Goal: Transaction & Acquisition: Purchase product/service

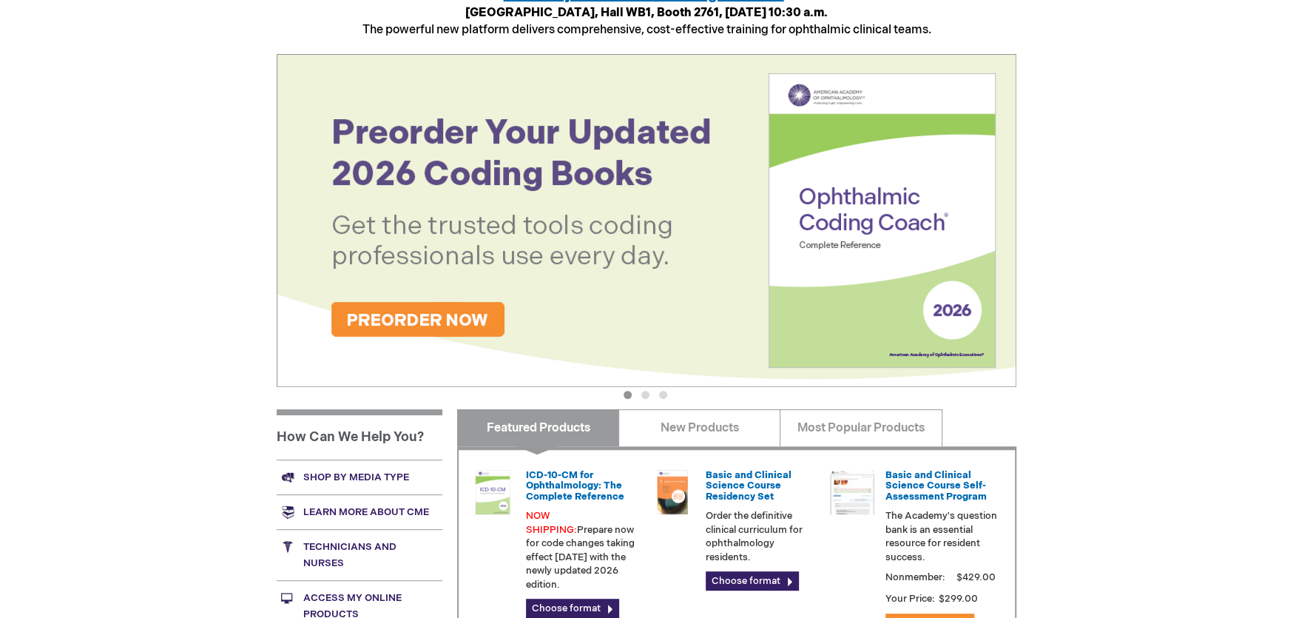
scroll to position [369, 0]
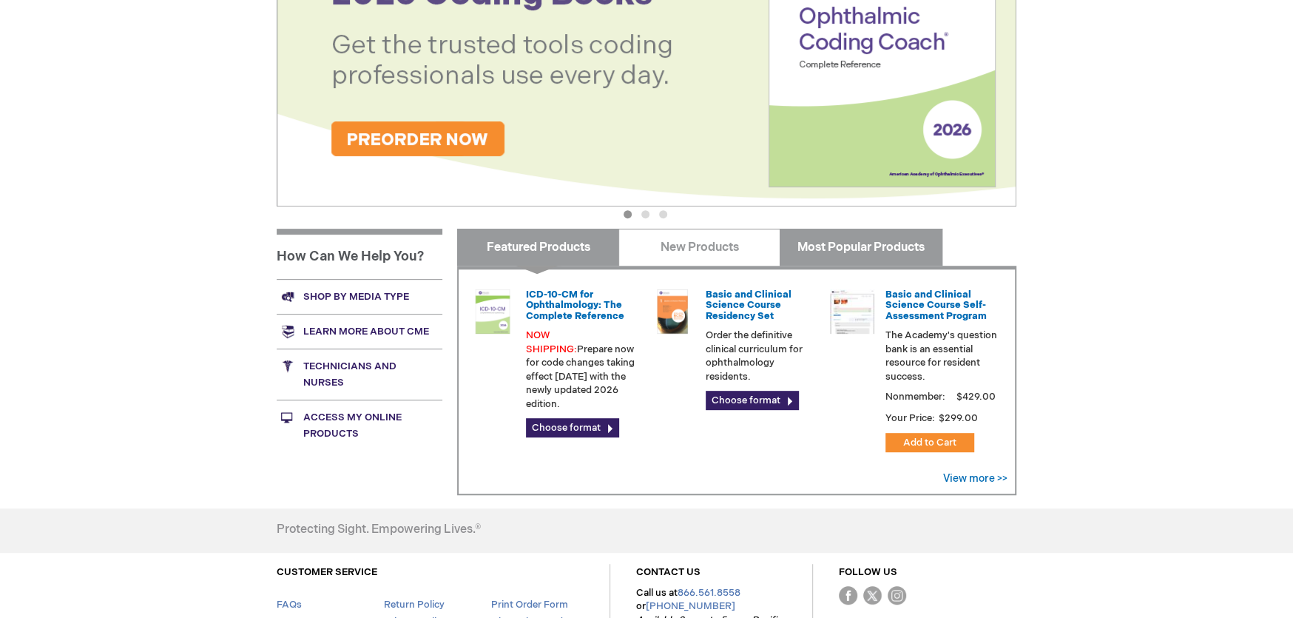
click at [882, 244] on link "Most Popular Products" at bounding box center [861, 247] width 162 height 37
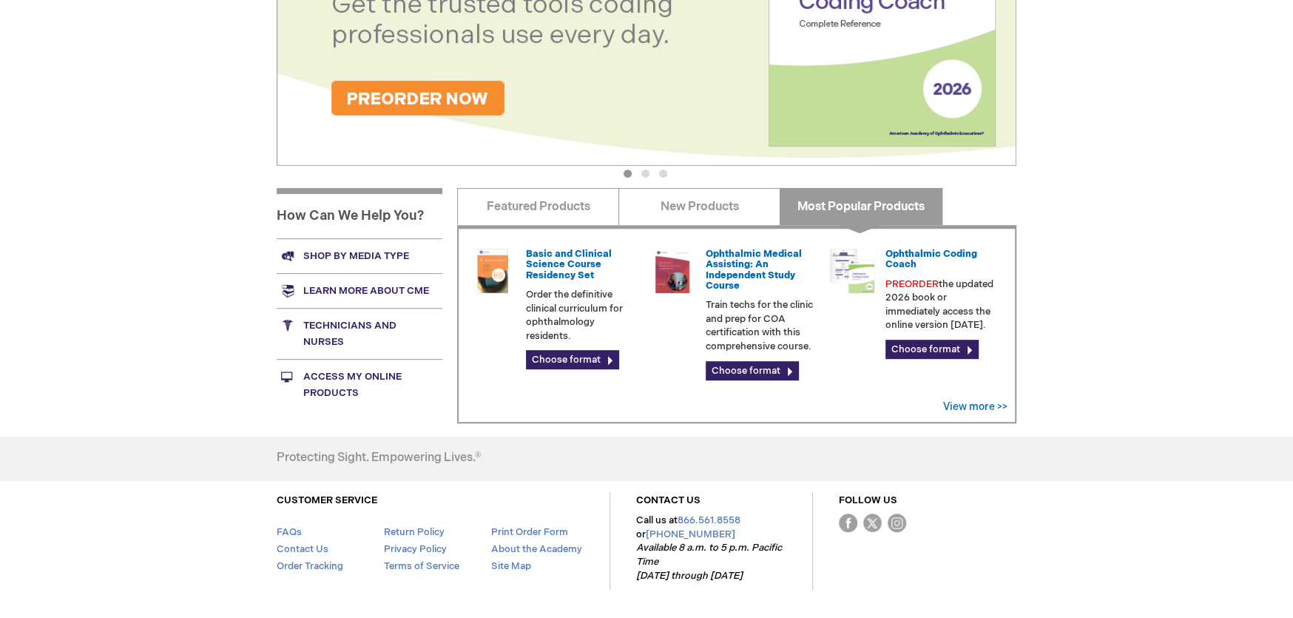
scroll to position [444, 0]
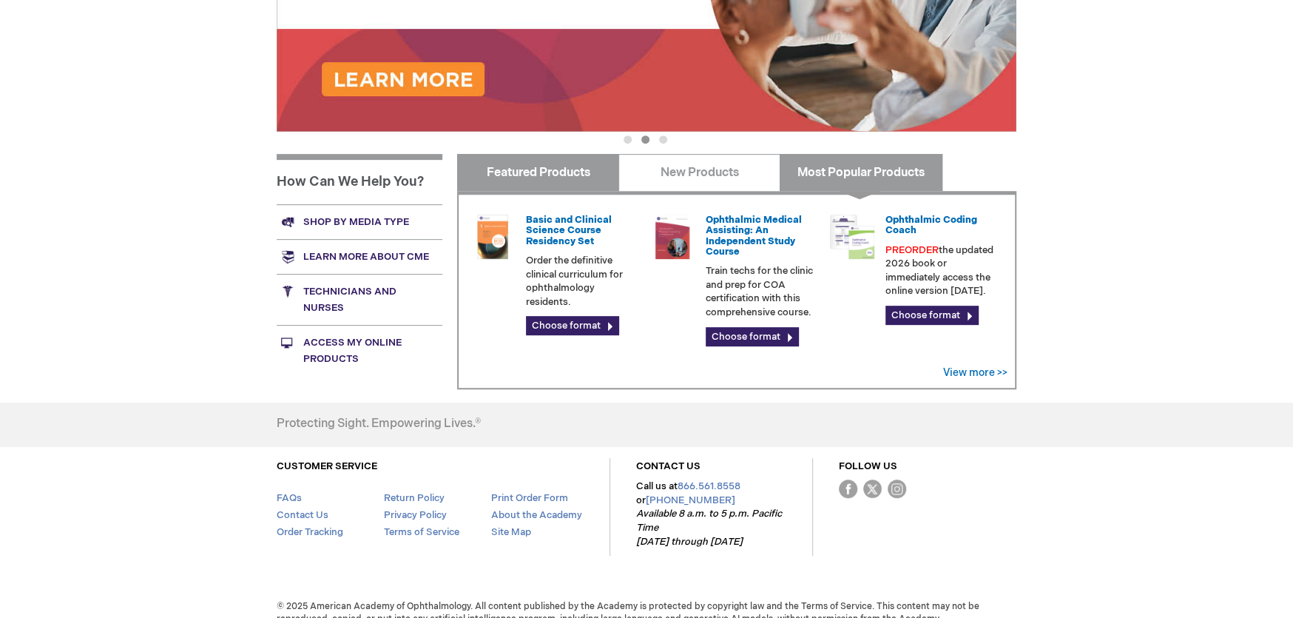
click at [513, 181] on link "Featured Products" at bounding box center [538, 172] width 162 height 37
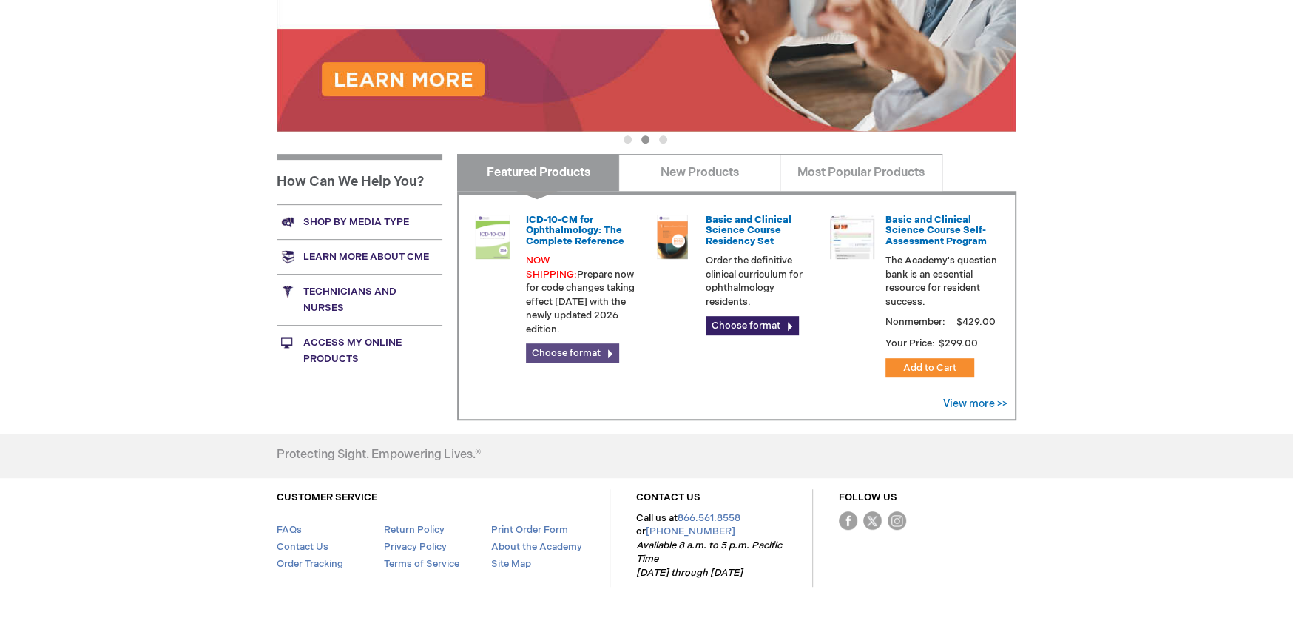
click at [573, 343] on link "Choose format" at bounding box center [572, 352] width 93 height 19
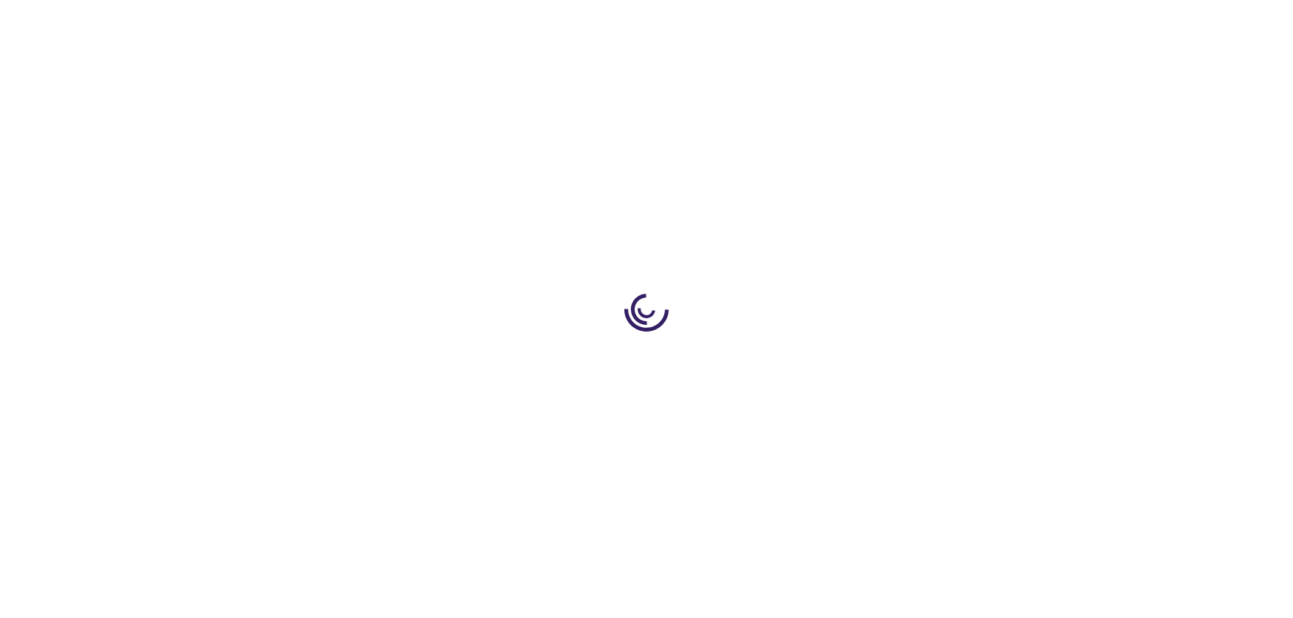
type input "0"
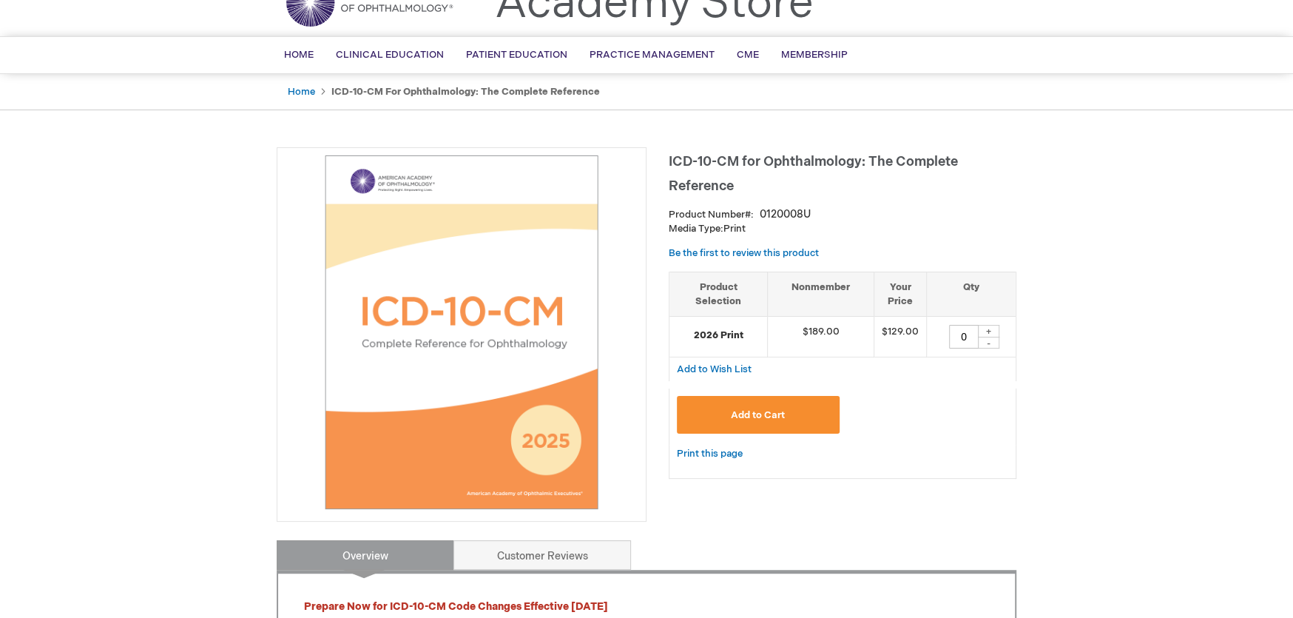
scroll to position [148, 0]
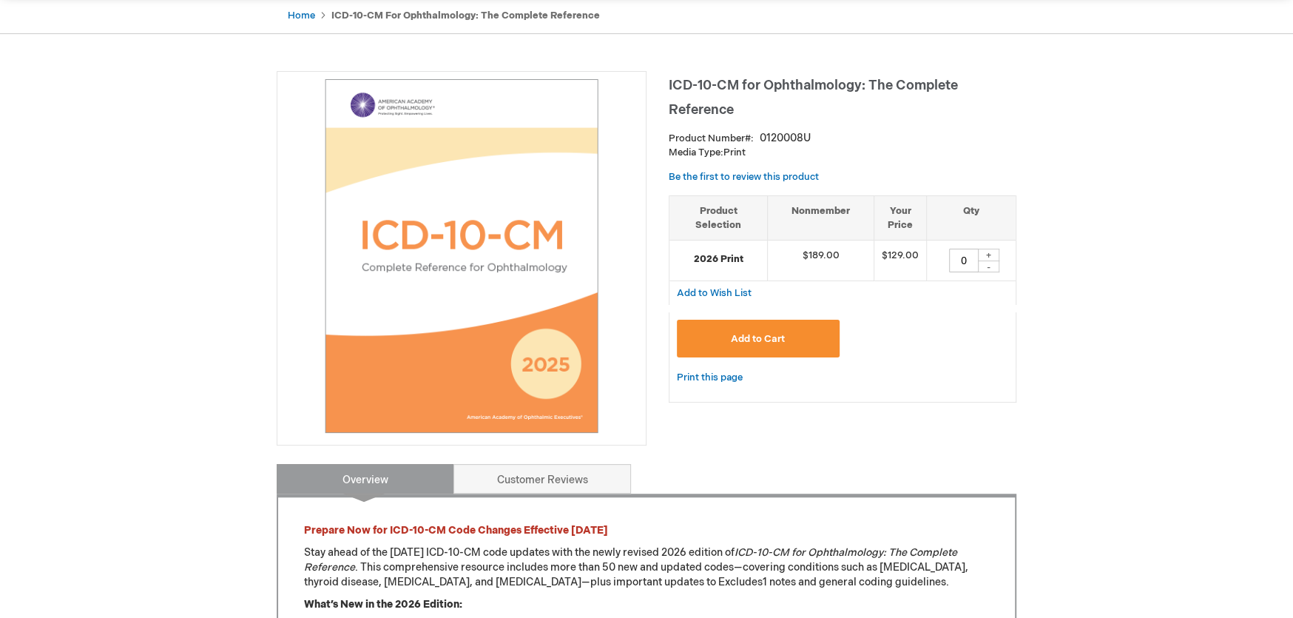
click at [758, 345] on button "Add to Cart" at bounding box center [758, 339] width 163 height 38
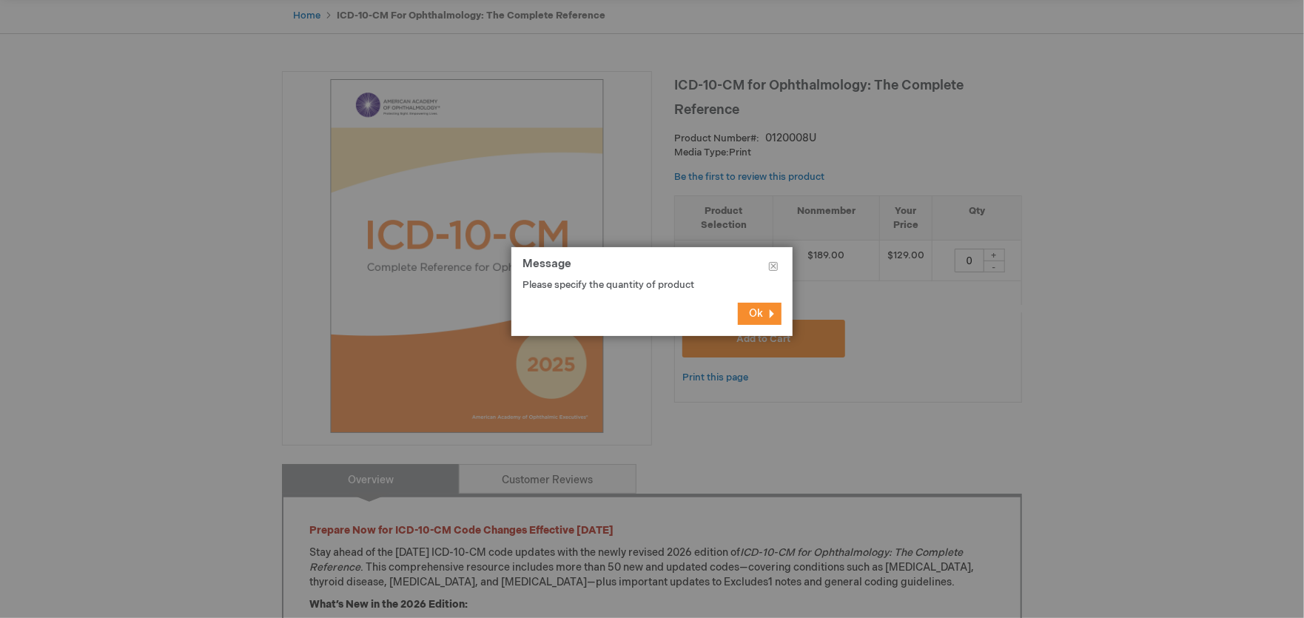
click at [763, 308] on button "Ok" at bounding box center [760, 314] width 44 height 22
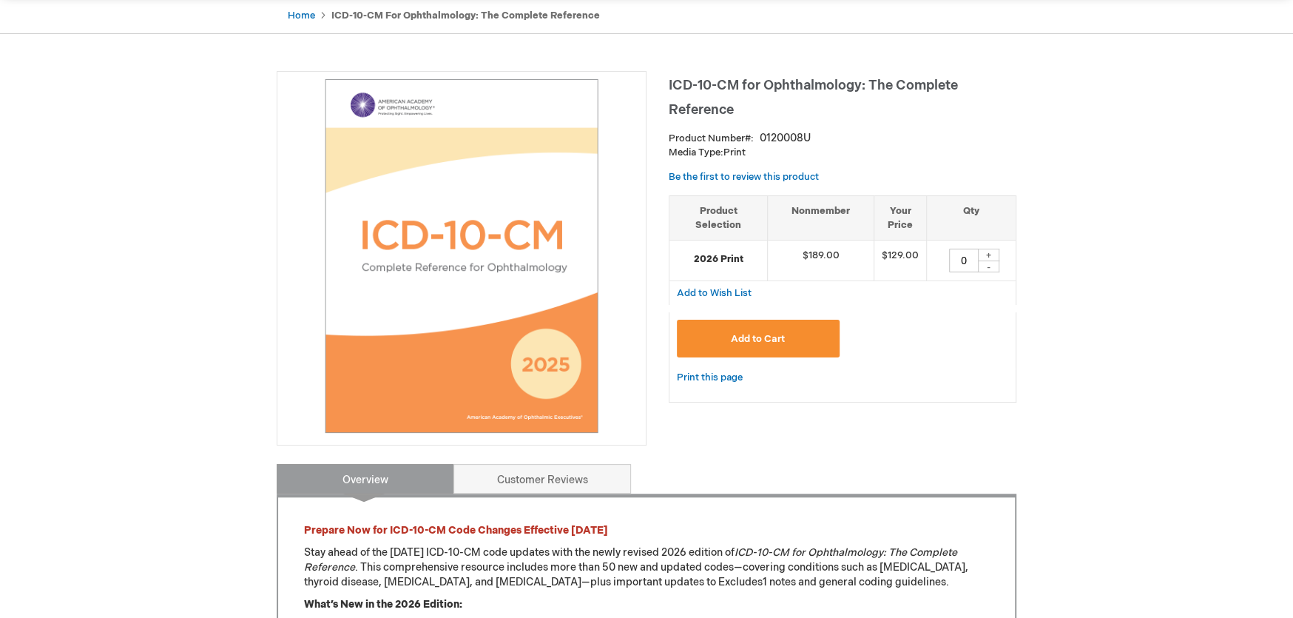
click at [576, 306] on img at bounding box center [462, 256] width 354 height 354
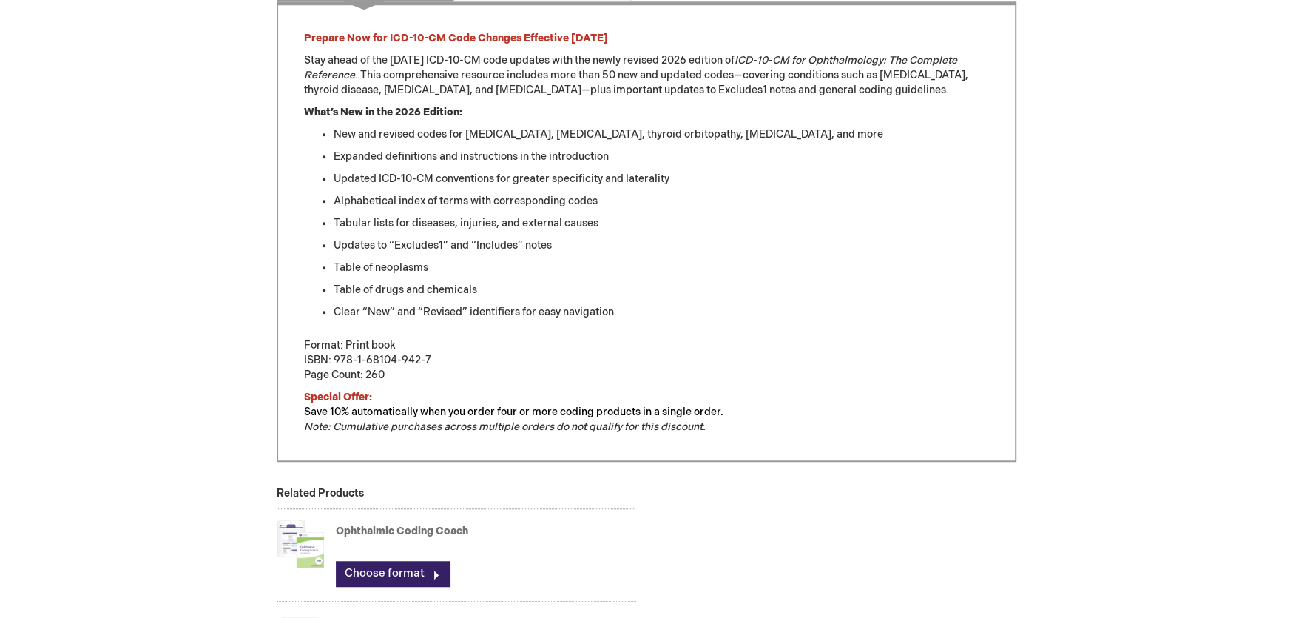
scroll to position [962, 0]
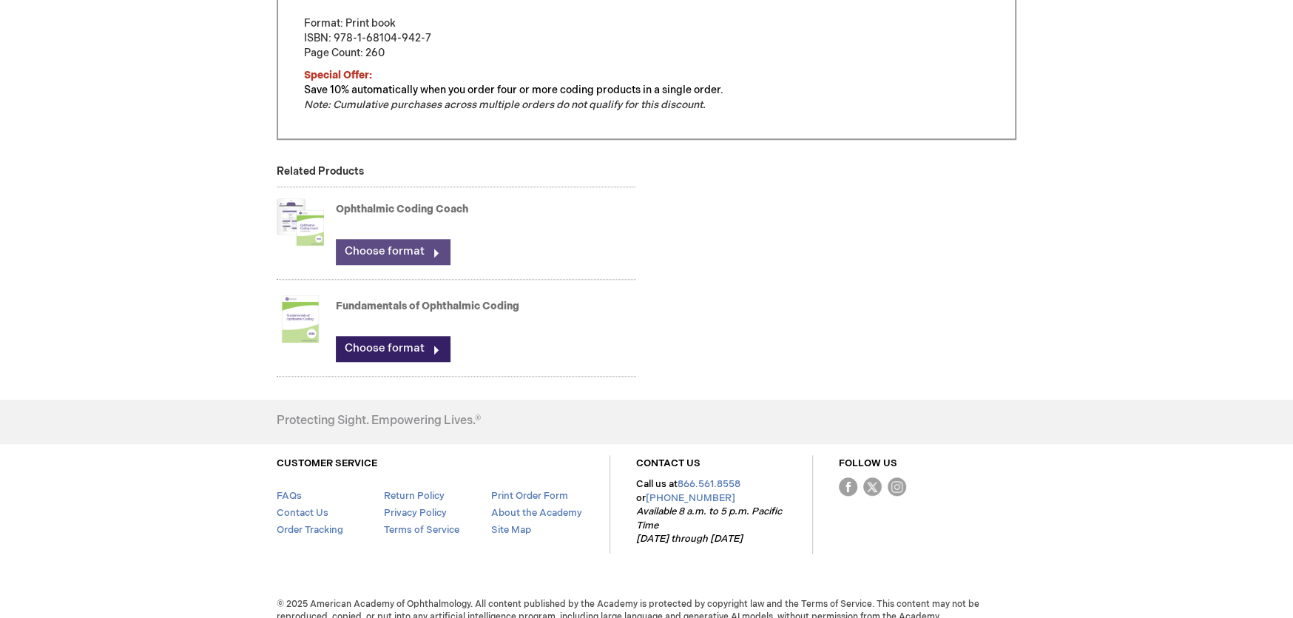
click at [414, 248] on link "Choose format" at bounding box center [393, 251] width 114 height 25
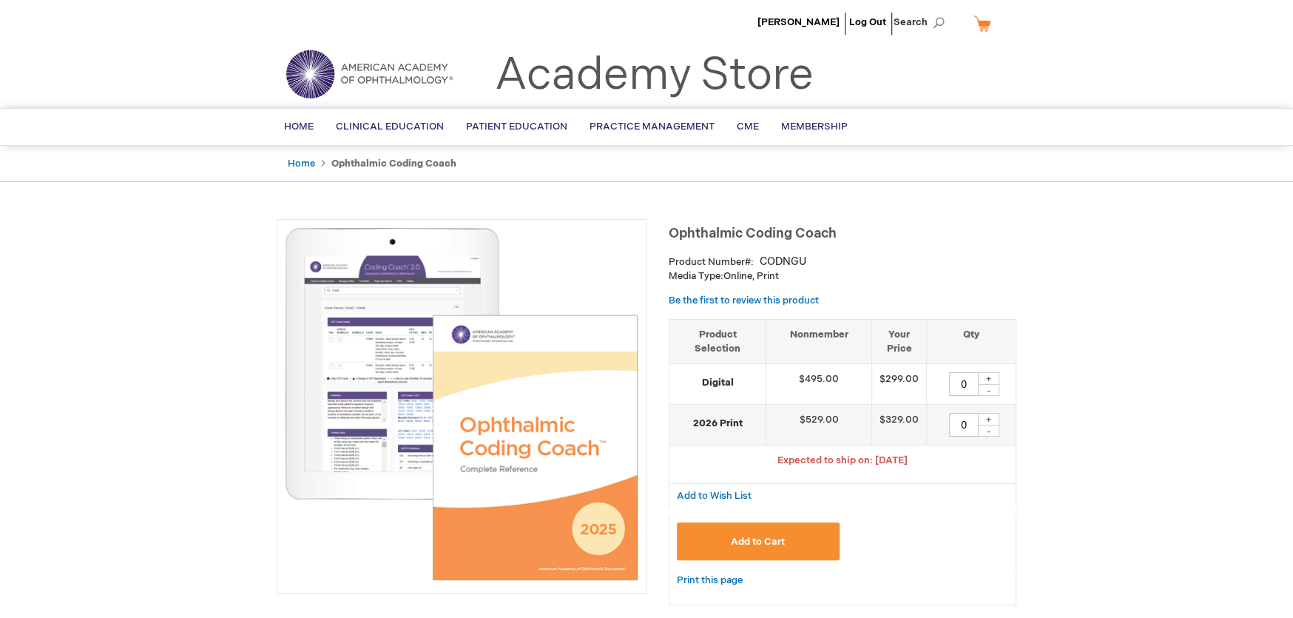
click at [988, 376] on div "+" at bounding box center [988, 378] width 22 height 13
click at [766, 542] on span "Add to Cart" at bounding box center [758, 542] width 54 height 12
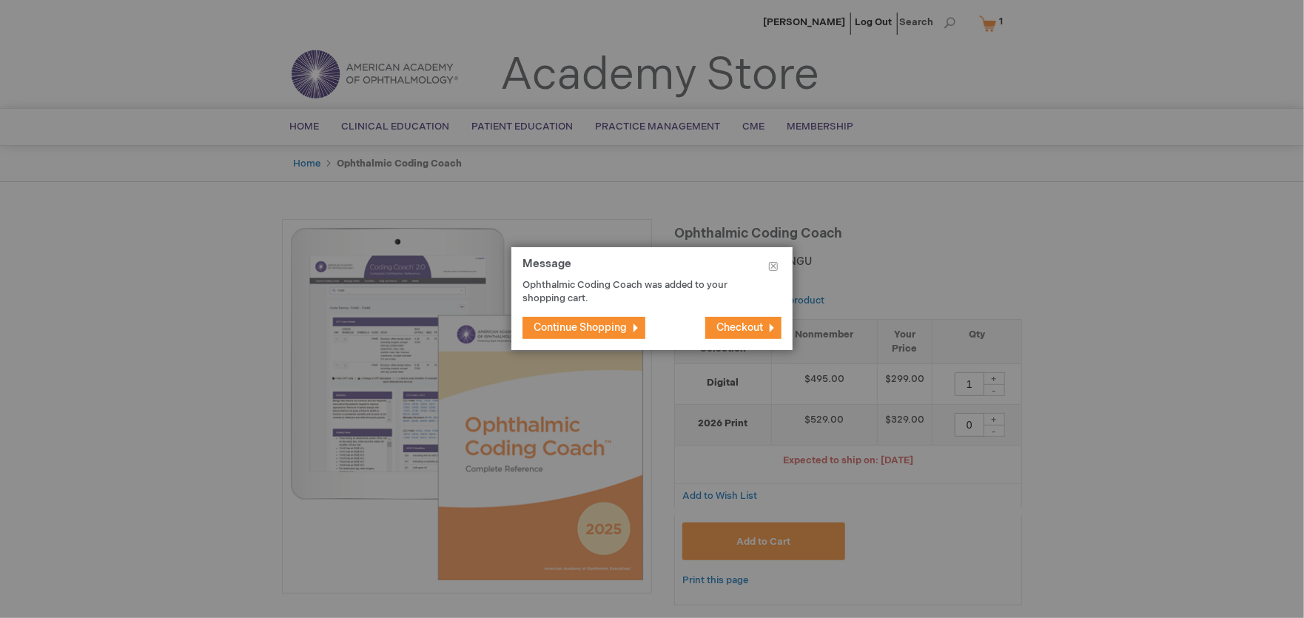
click at [598, 331] on span "Continue Shopping" at bounding box center [579, 327] width 93 height 13
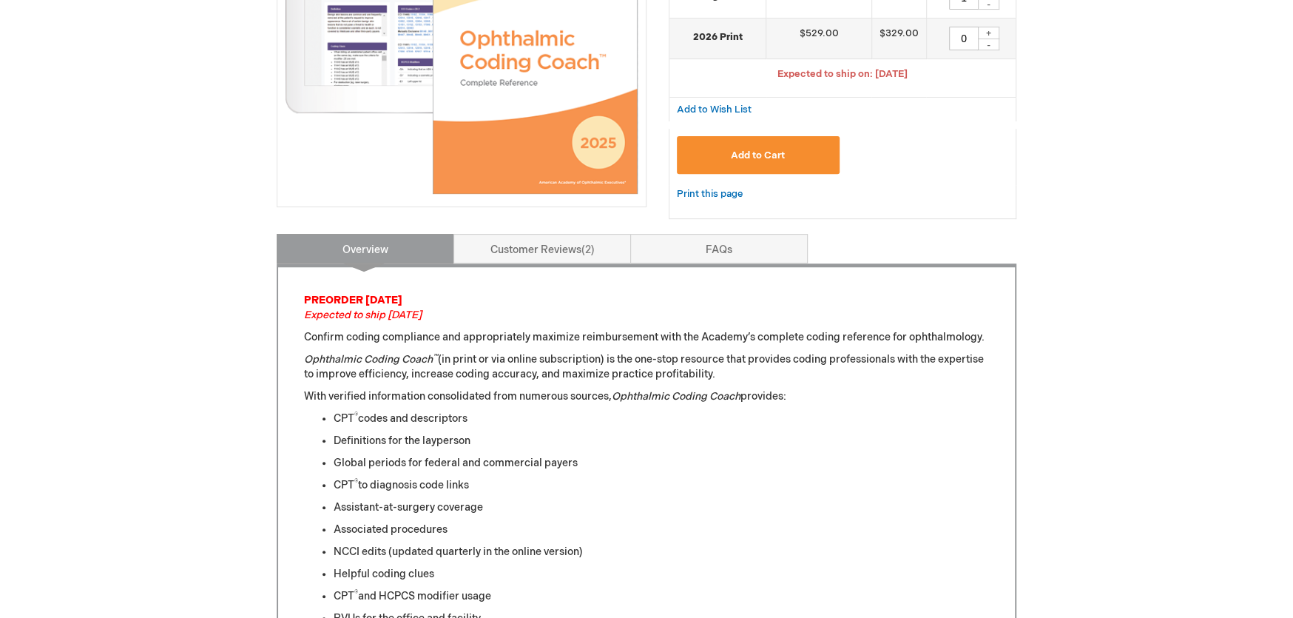
scroll to position [222, 0]
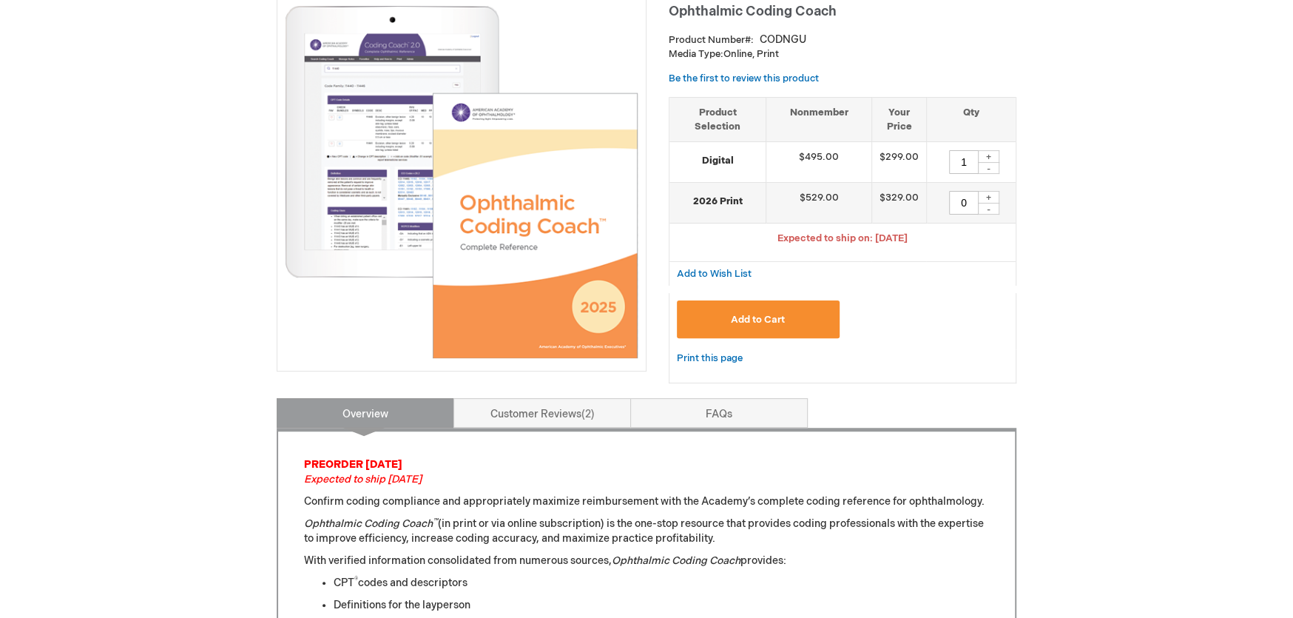
click at [982, 166] on div "-" at bounding box center [988, 168] width 22 height 12
type input "0"
click at [985, 193] on div "+" at bounding box center [988, 197] width 22 height 13
type input "1"
click at [778, 315] on span "Add to Cart" at bounding box center [758, 320] width 54 height 12
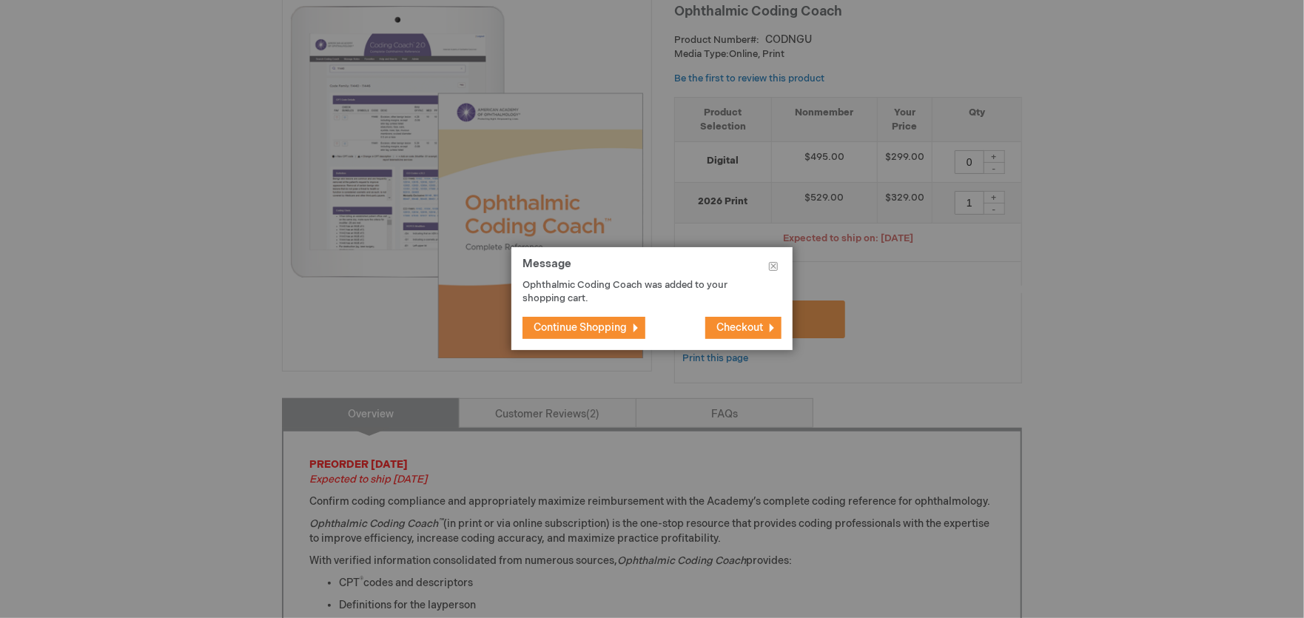
click at [616, 333] on span "Continue Shopping" at bounding box center [579, 327] width 93 height 13
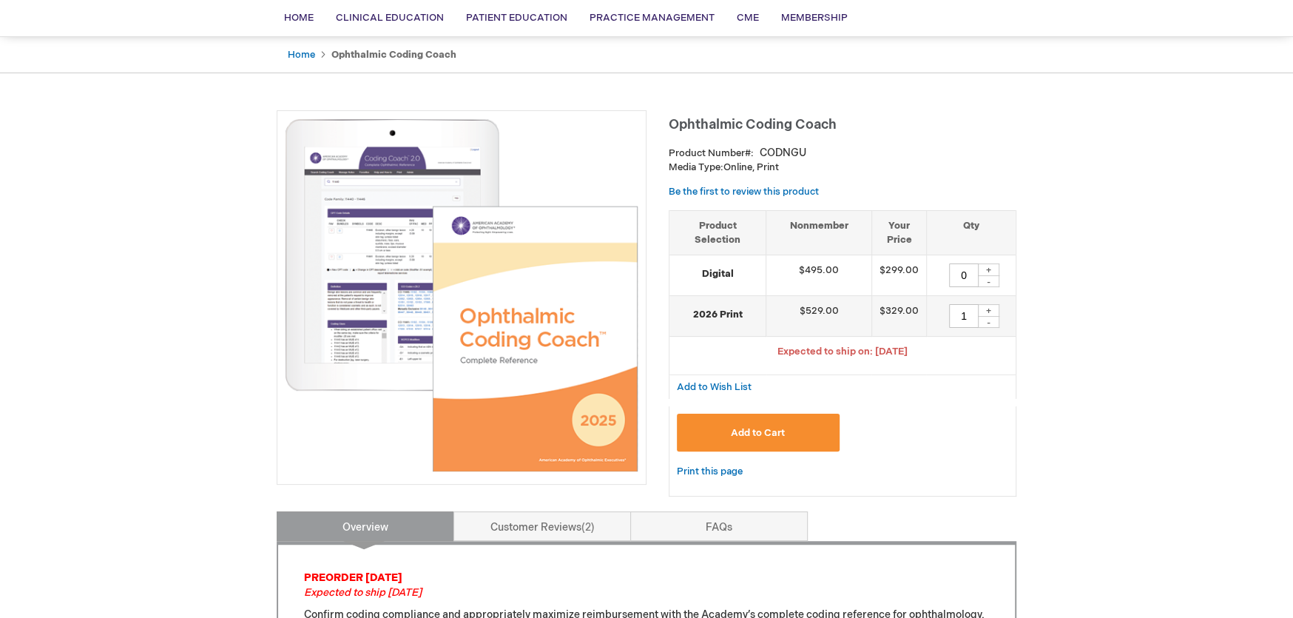
scroll to position [0, 0]
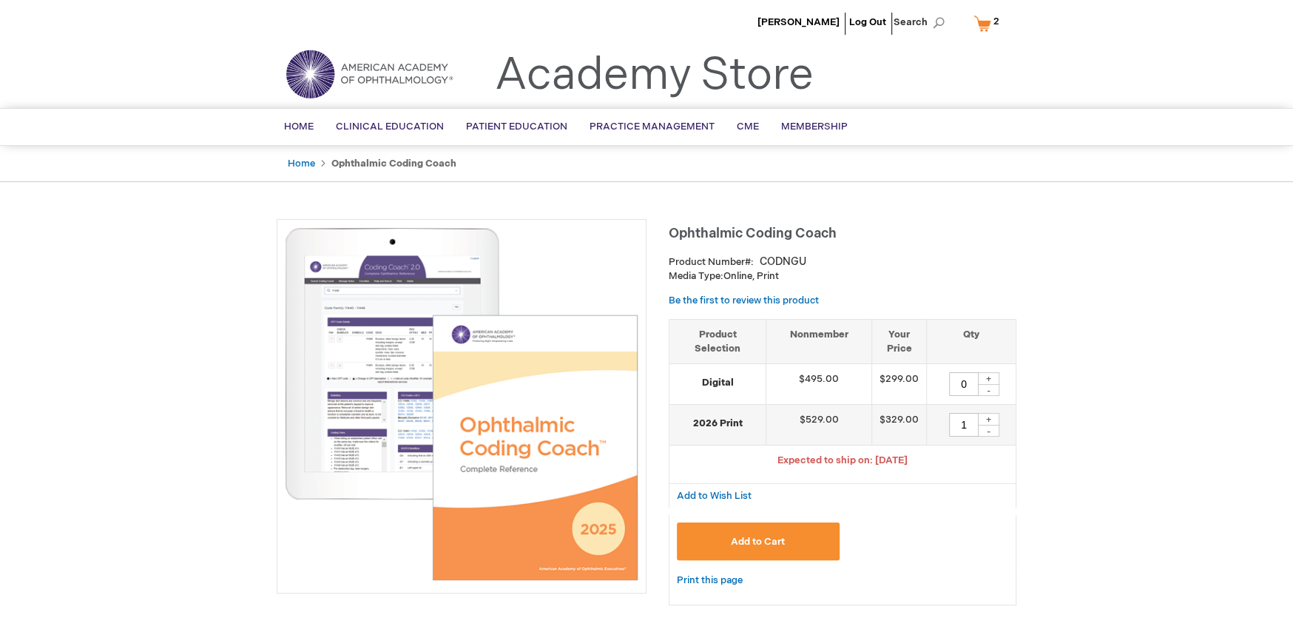
click at [987, 18] on link "My Cart 2 2 items" at bounding box center [990, 23] width 38 height 26
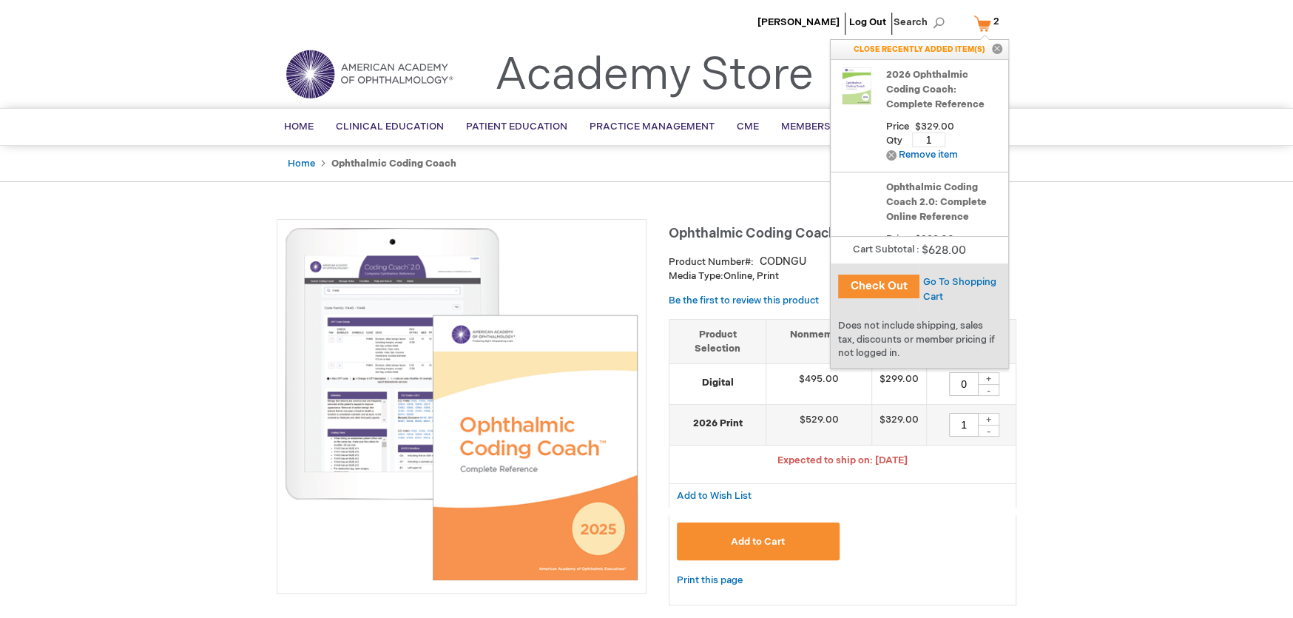
scroll to position [47, 0]
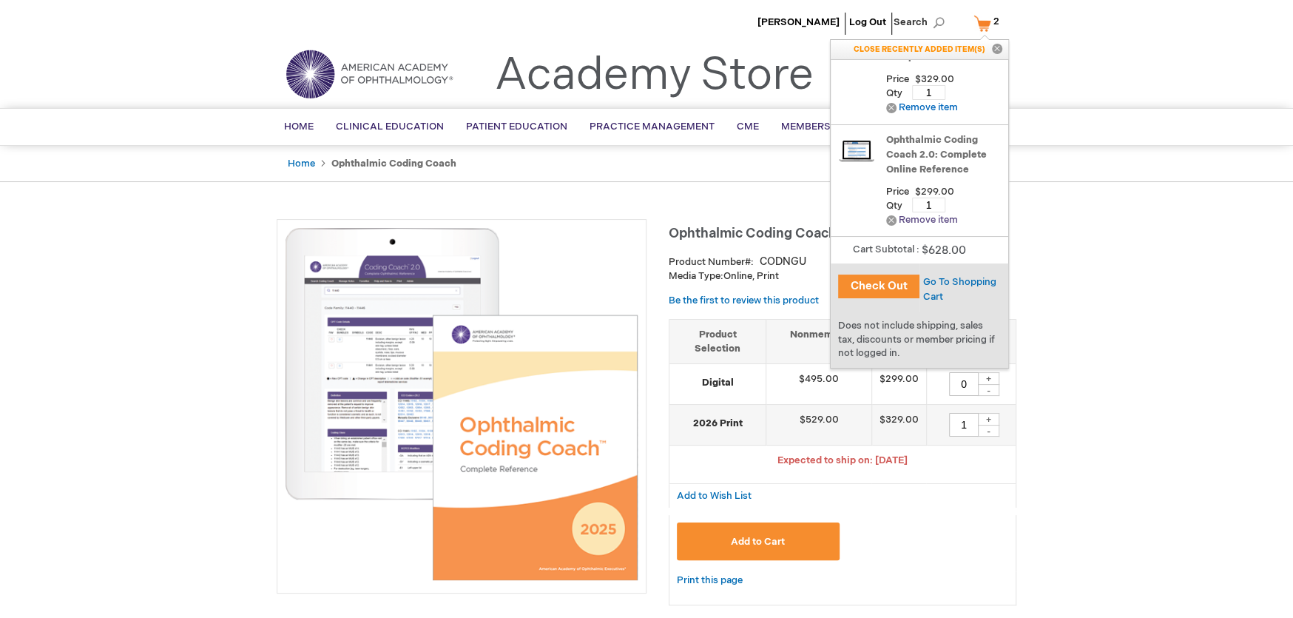
click at [923, 220] on link "Remove Remove item" at bounding box center [922, 220] width 72 height 11
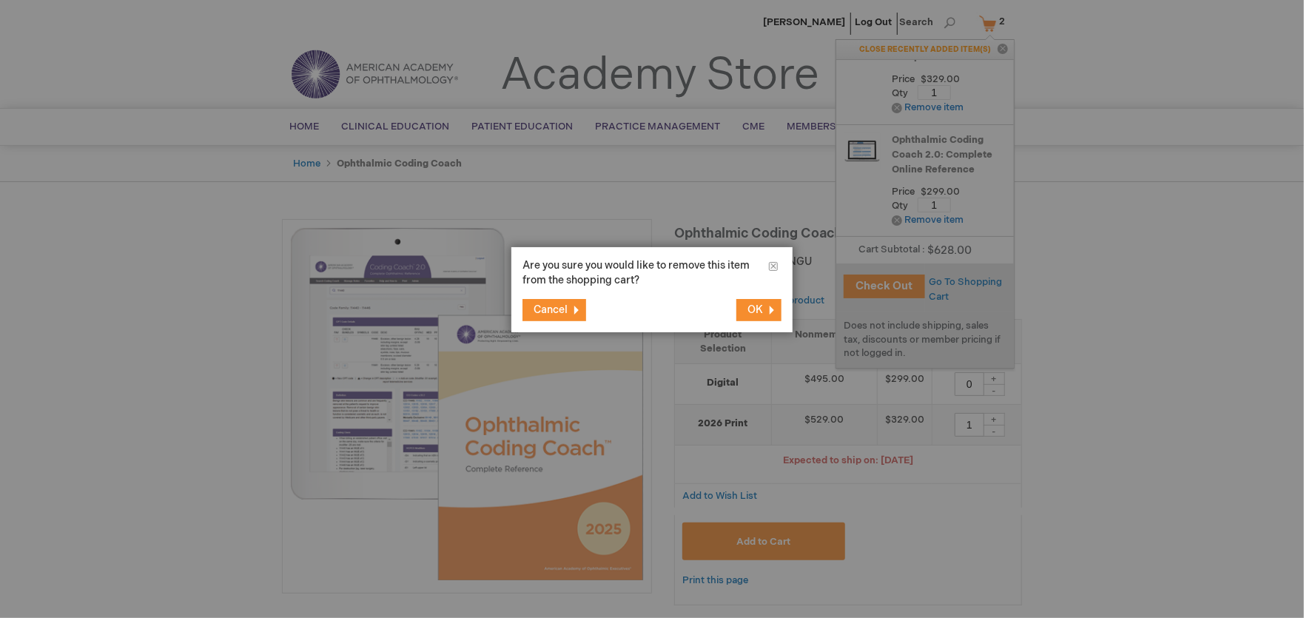
click at [748, 310] on button "OK" at bounding box center [758, 310] width 45 height 22
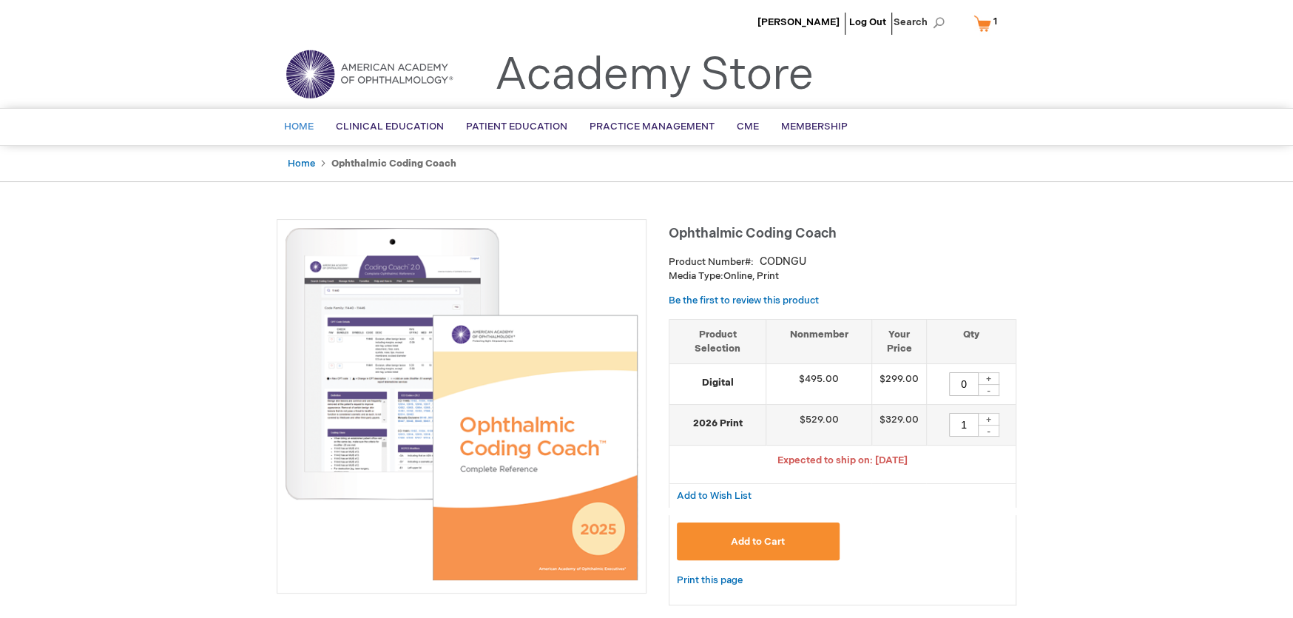
click at [298, 127] on span "Home" at bounding box center [299, 127] width 30 height 12
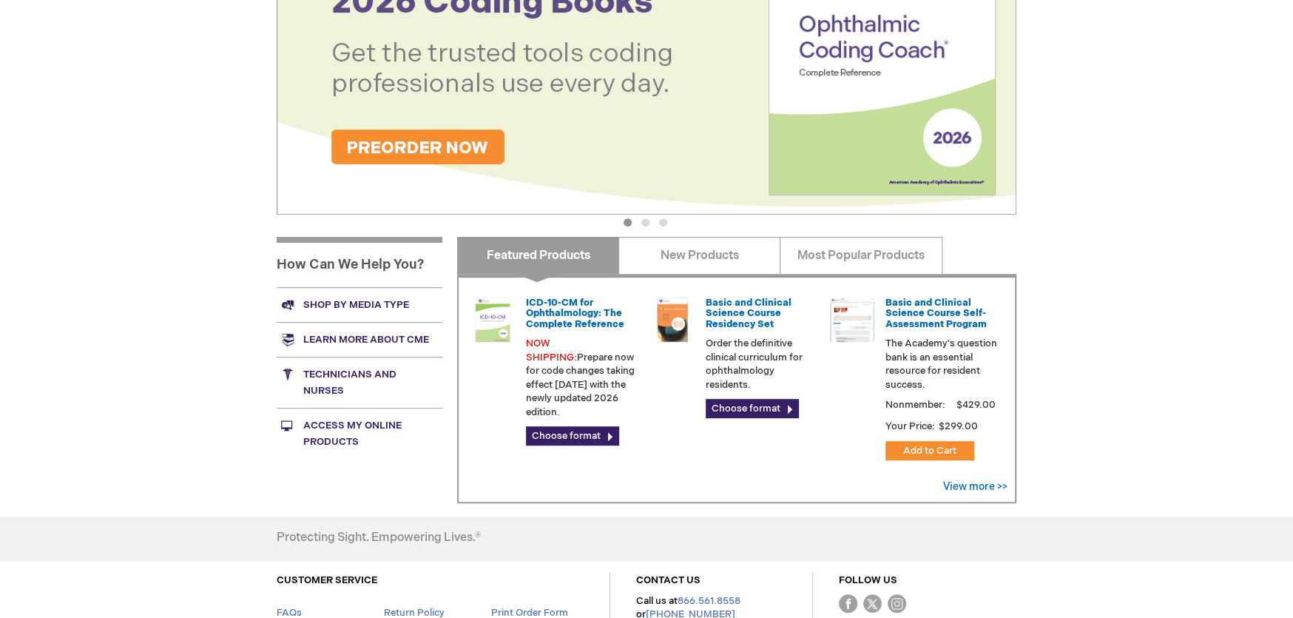
scroll to position [369, 0]
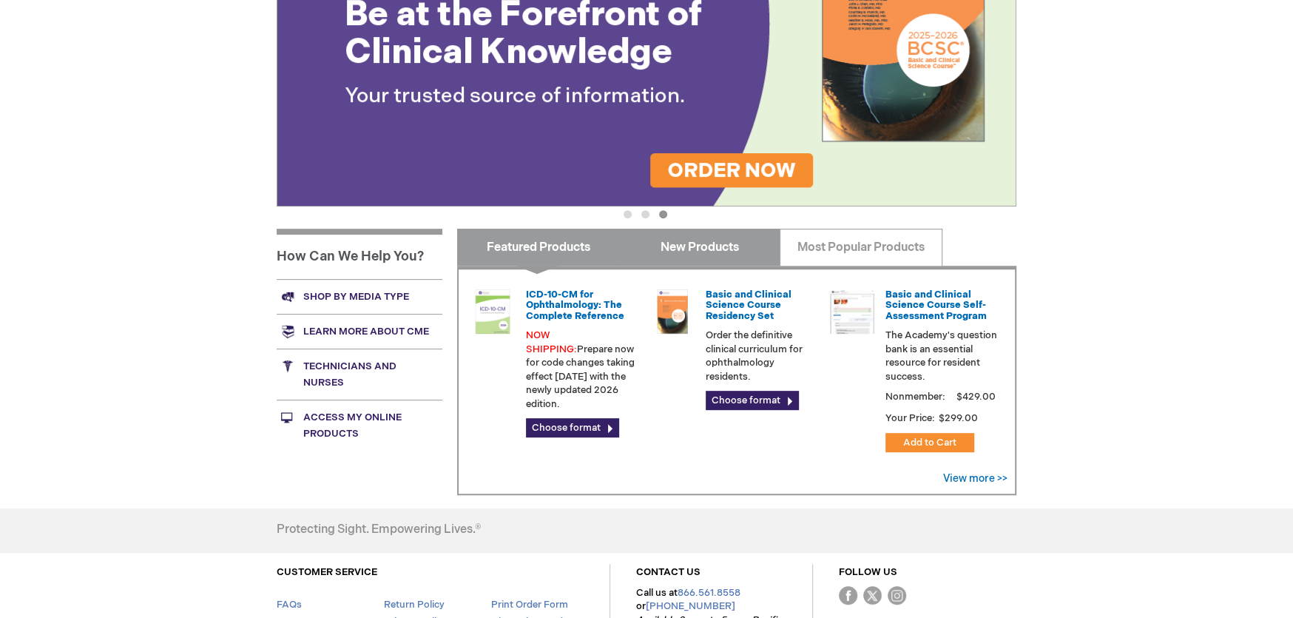
click at [709, 252] on link "New Products" at bounding box center [699, 247] width 162 height 37
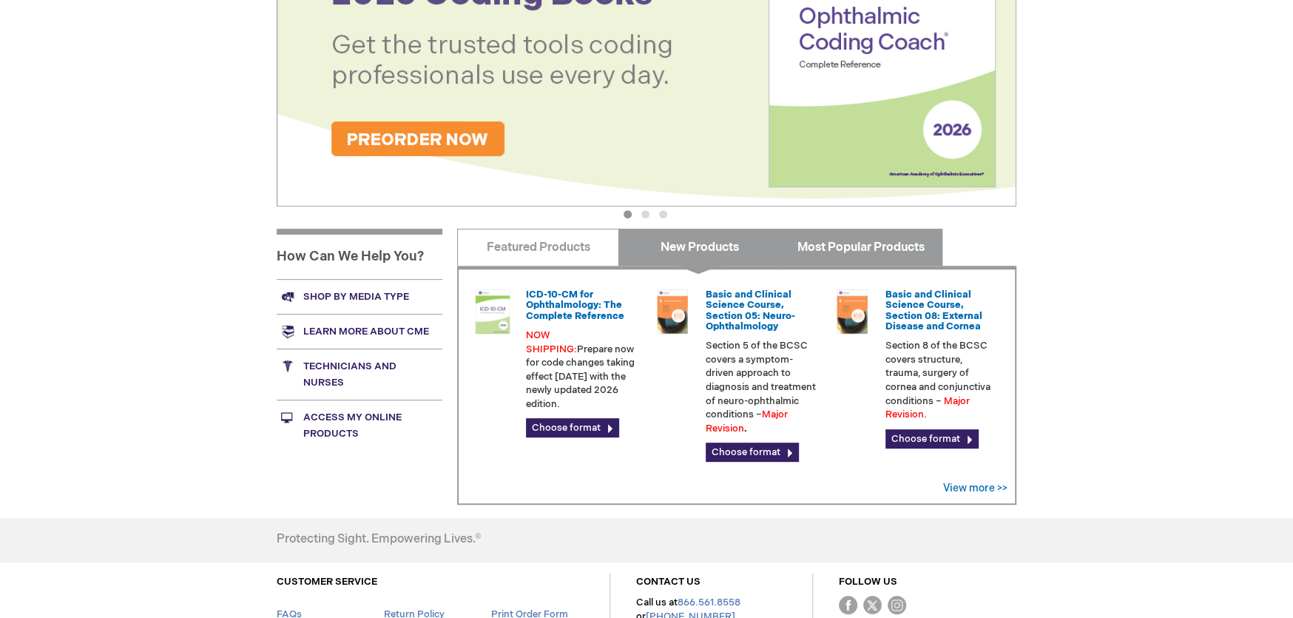
click at [840, 252] on link "Most Popular Products" at bounding box center [861, 247] width 162 height 37
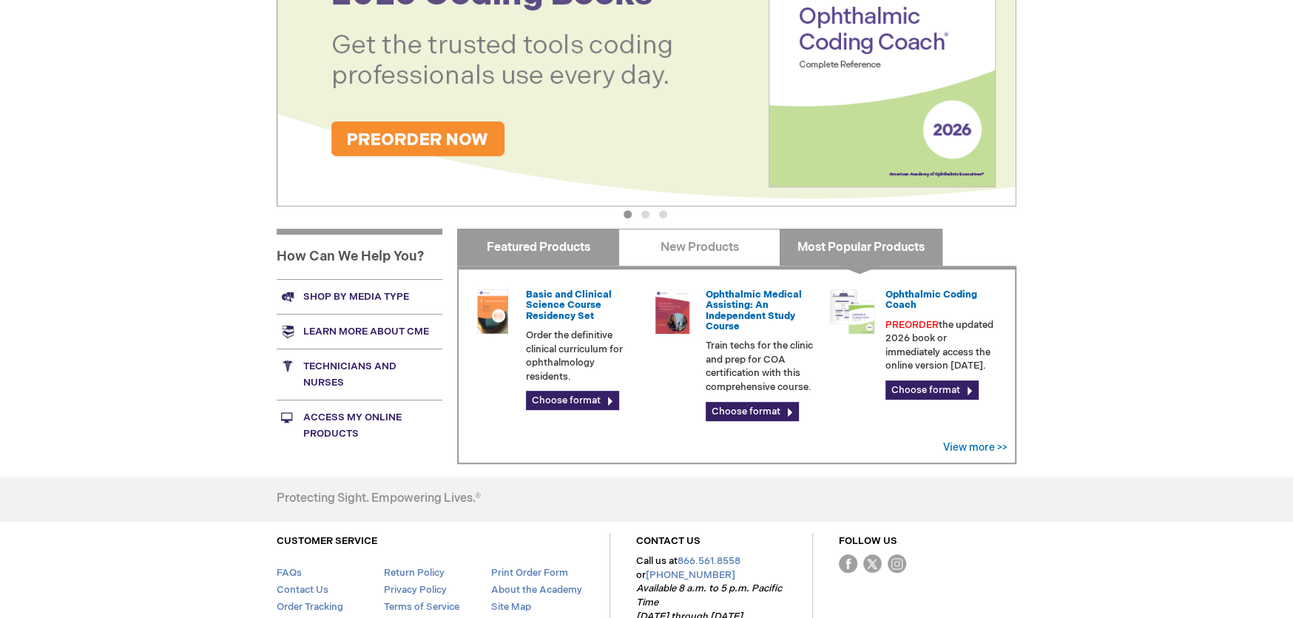
click at [570, 240] on link "Featured Products" at bounding box center [538, 247] width 162 height 37
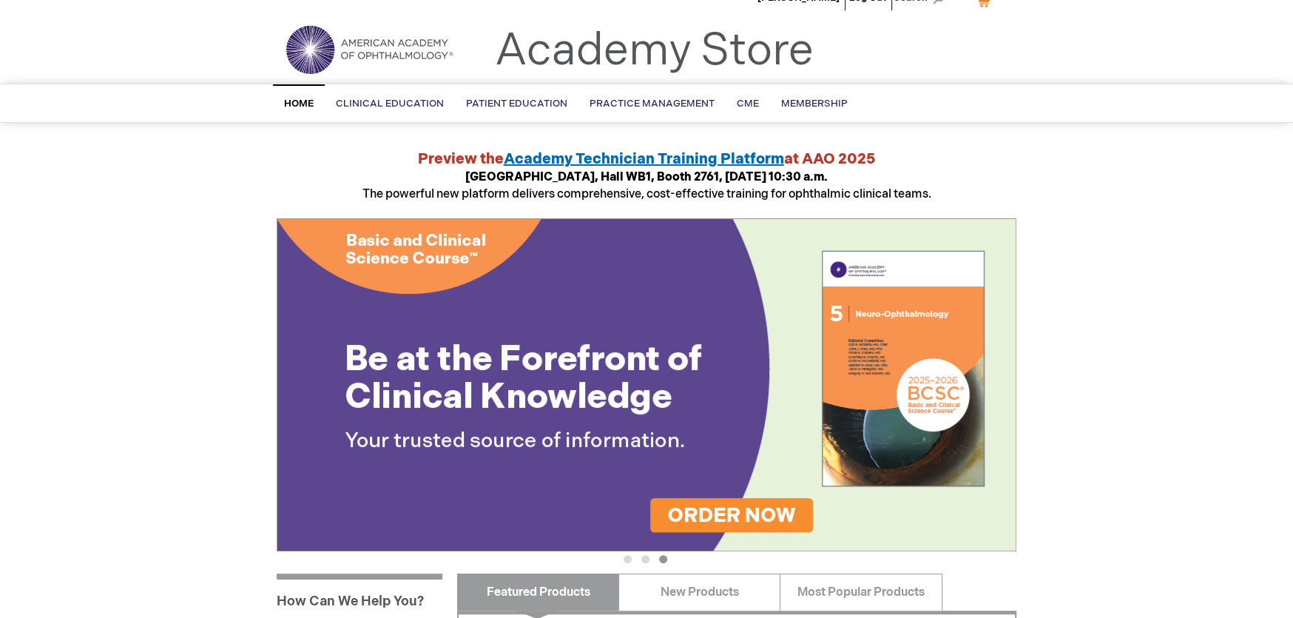
scroll to position [0, 0]
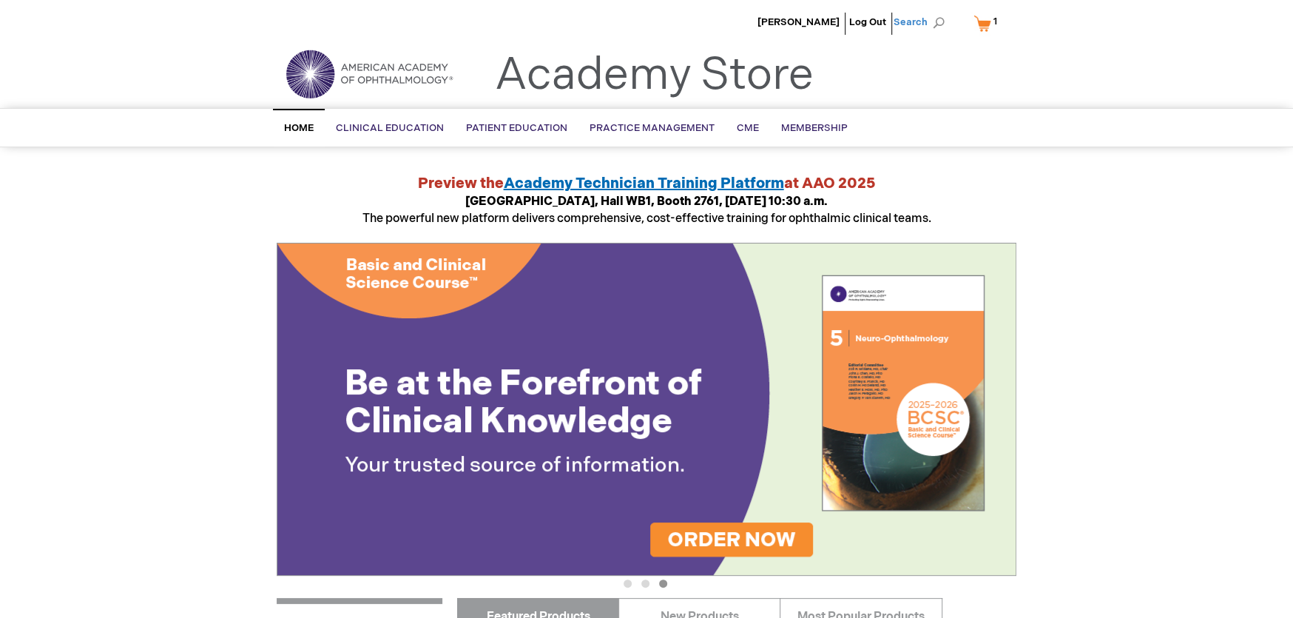
click at [936, 25] on span "Search" at bounding box center [922, 22] width 56 height 30
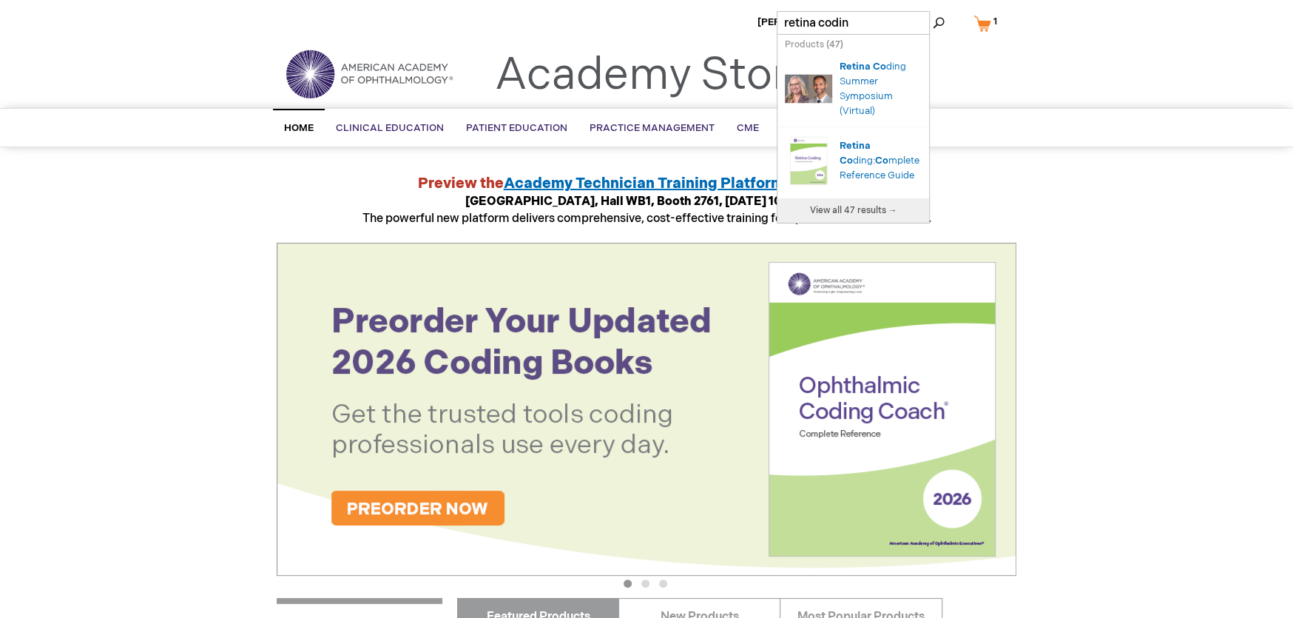
type input "retina coding"
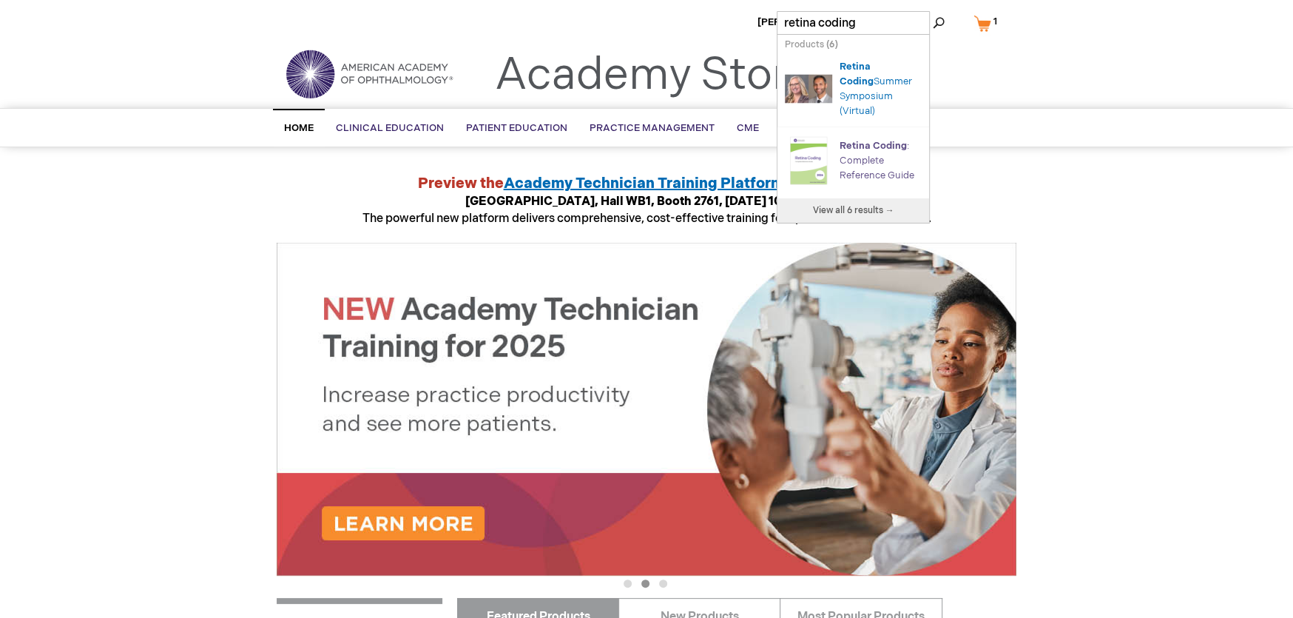
drag, startPoint x: 854, startPoint y: 163, endPoint x: 882, endPoint y: 146, distance: 32.5
click at [852, 161] on link "Retina Coding : Complete Reference Guide" at bounding box center [877, 160] width 75 height 41
click at [813, 156] on img "Search Autocomplete Result" at bounding box center [808, 160] width 47 height 59
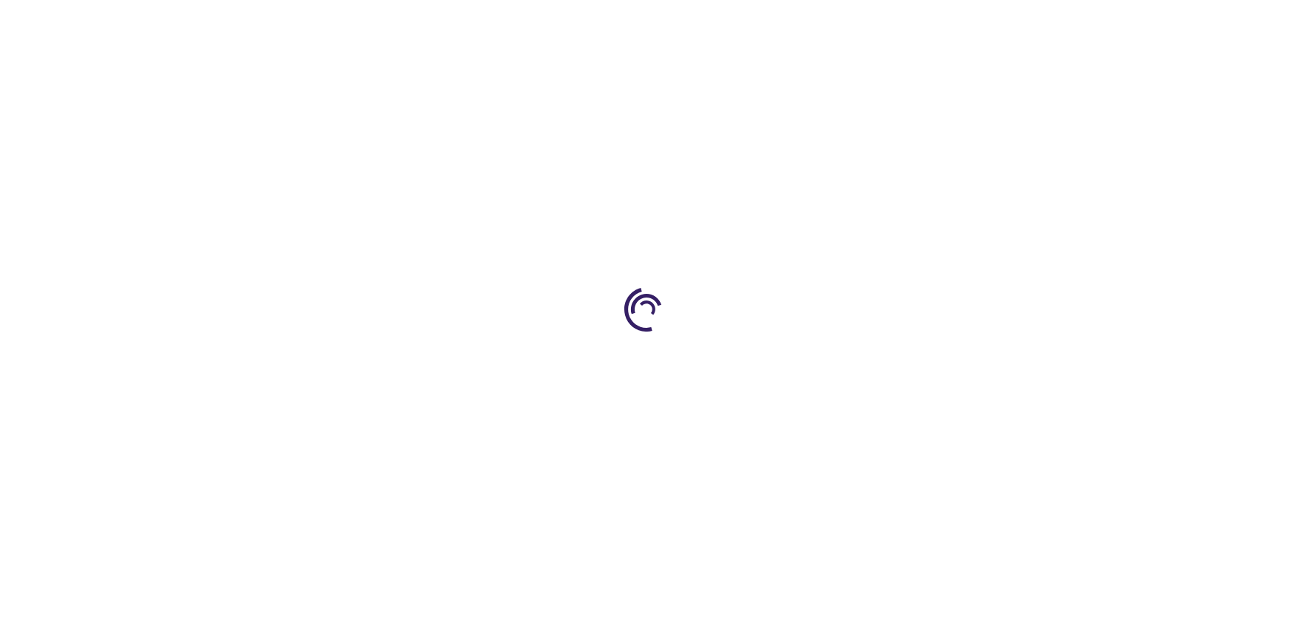
type input "0"
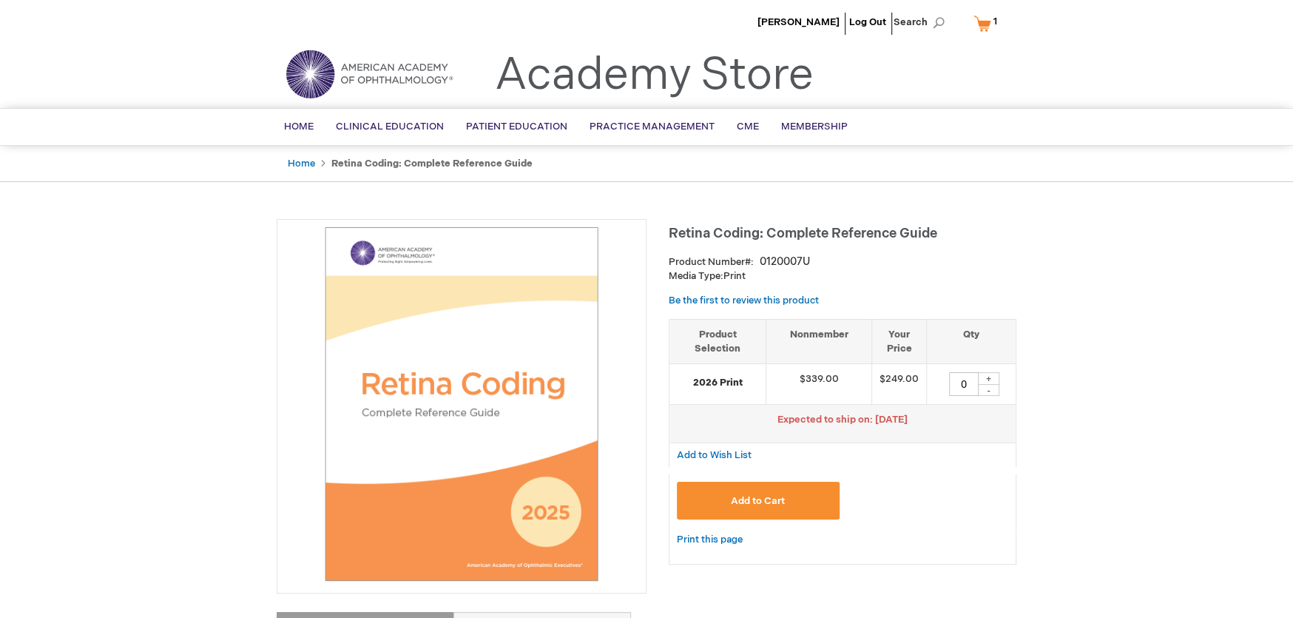
drag, startPoint x: 778, startPoint y: 500, endPoint x: 775, endPoint y: 511, distance: 11.3
click at [775, 511] on button "Add to Cart" at bounding box center [758, 501] width 163 height 38
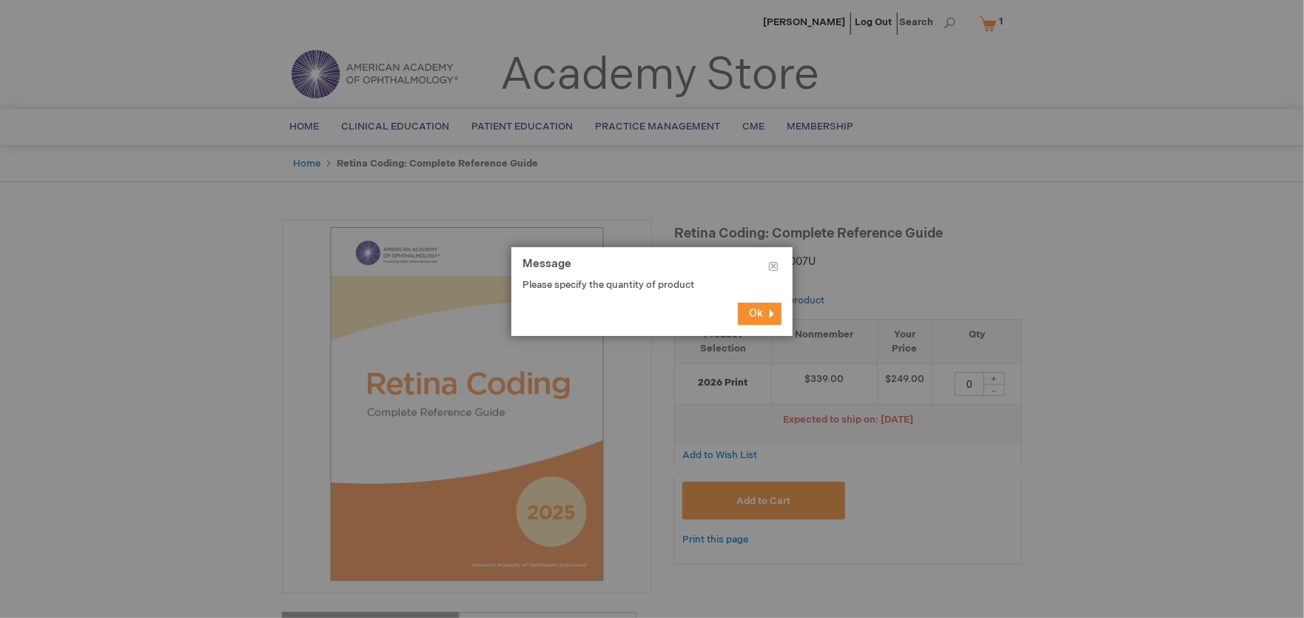
click at [774, 314] on button "Ok" at bounding box center [760, 314] width 44 height 22
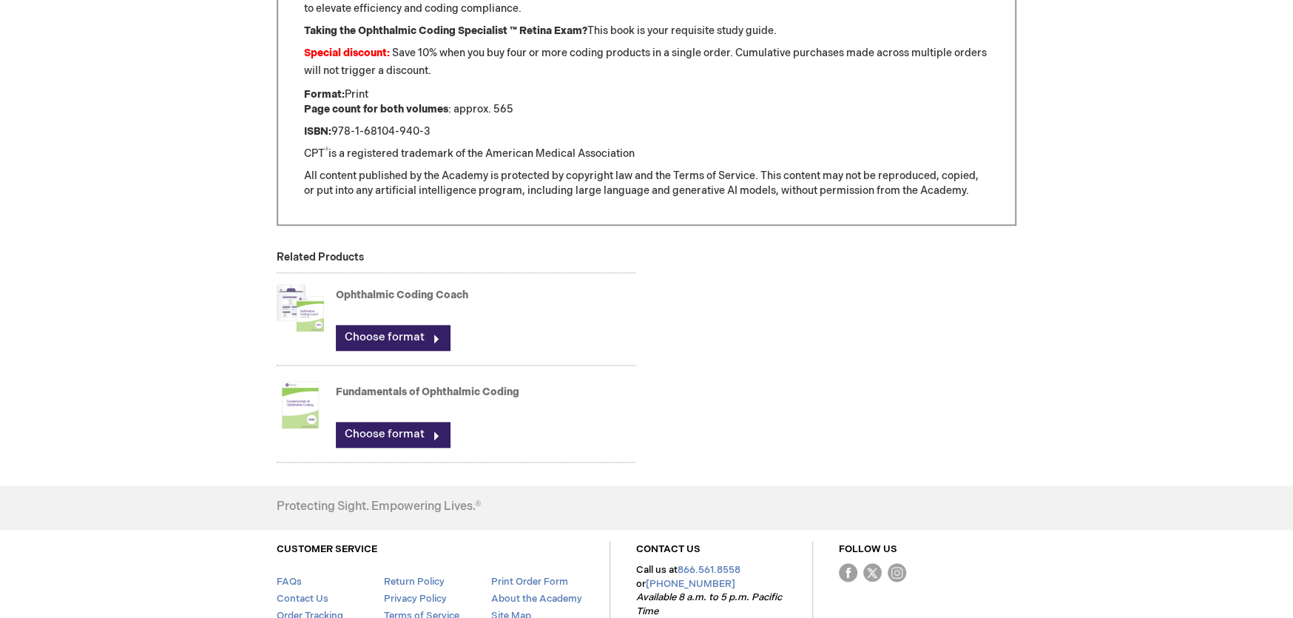
scroll to position [1230, 0]
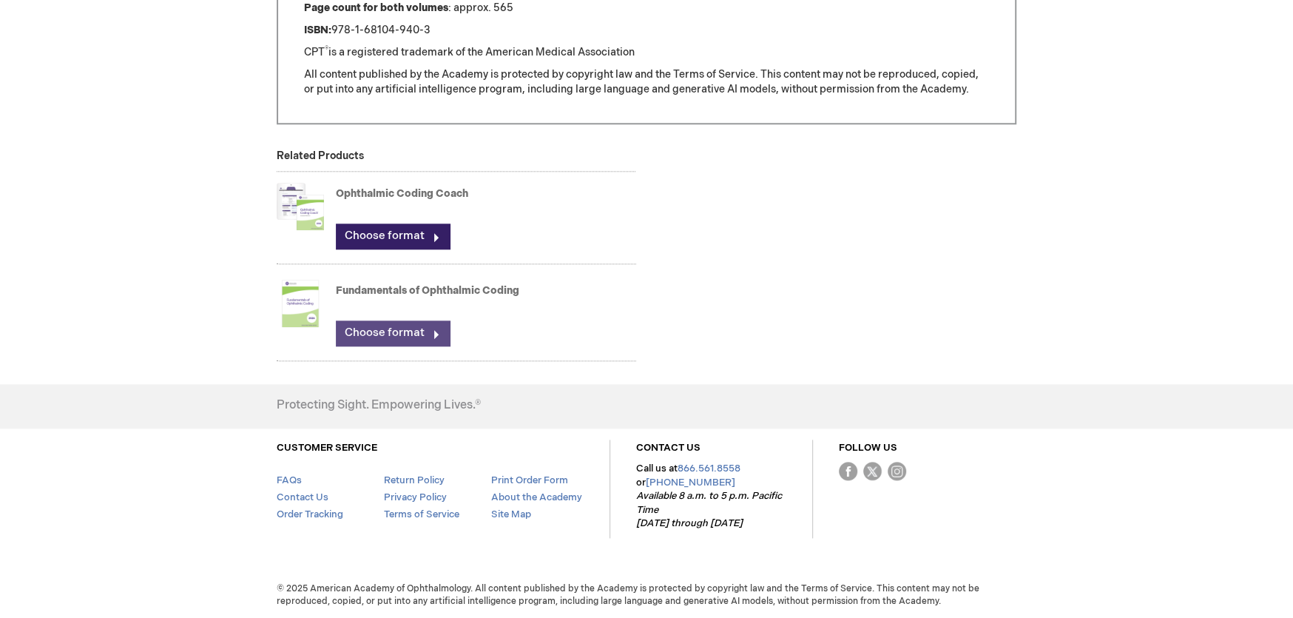
click at [409, 331] on link "Choose format" at bounding box center [393, 332] width 114 height 25
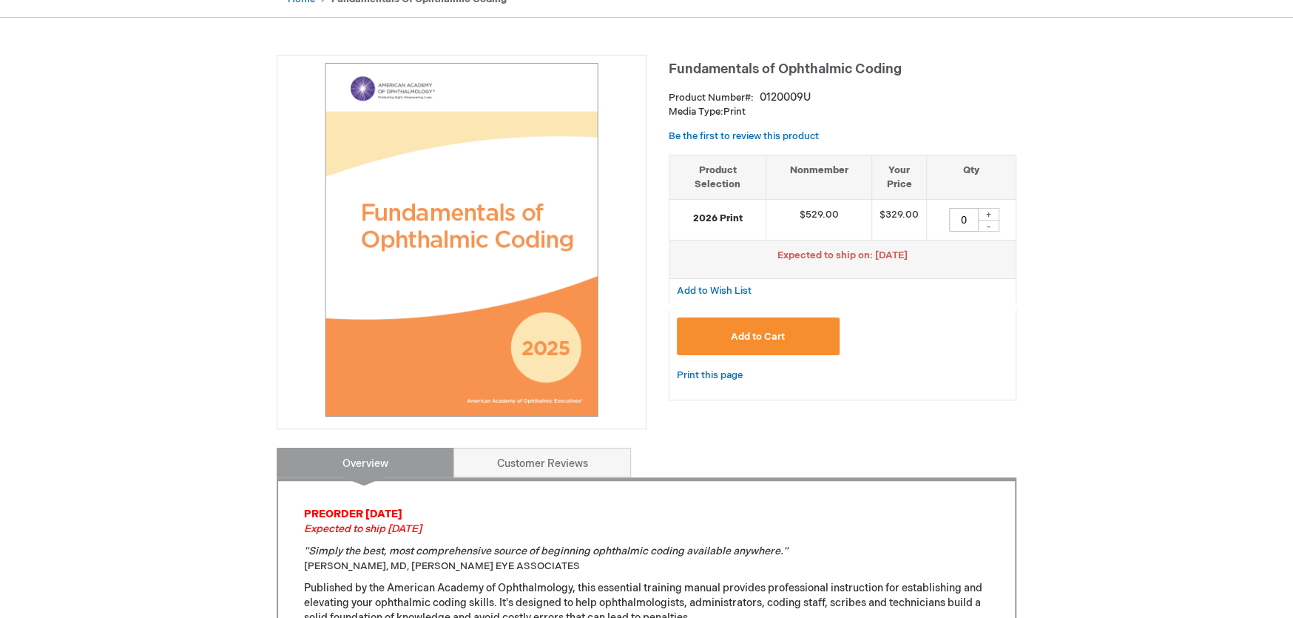
scroll to position [148, 0]
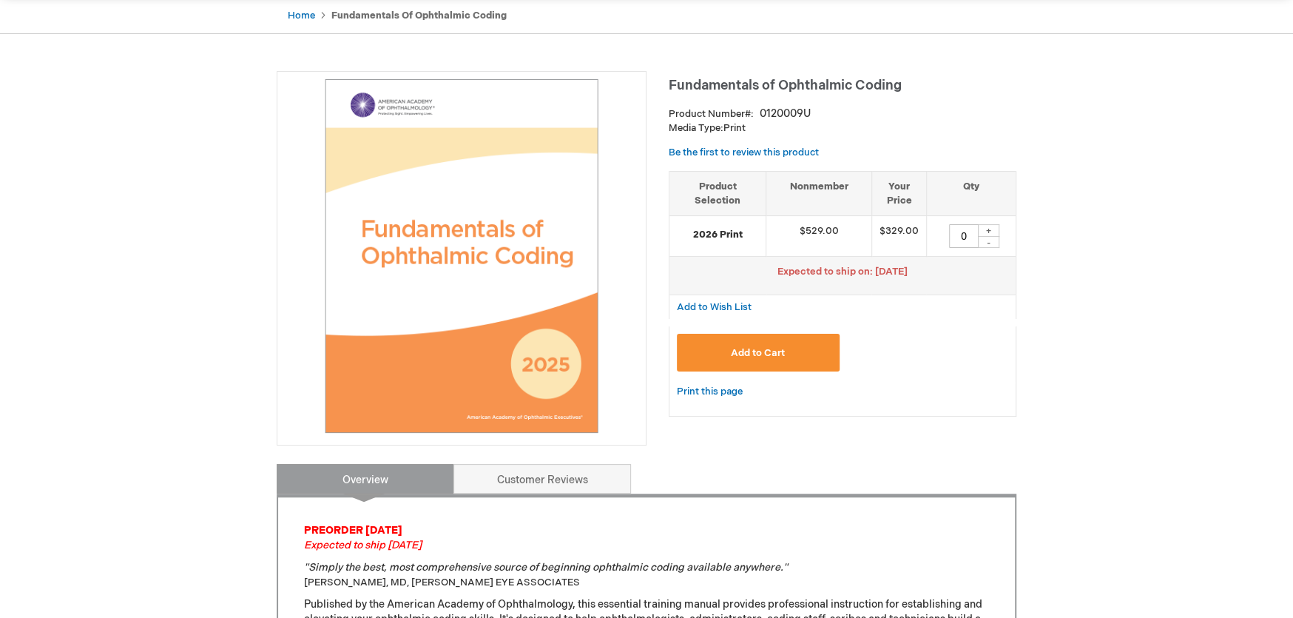
click at [986, 230] on div "+" at bounding box center [988, 230] width 22 height 13
type input "1"
